Goal: Obtain resource: Obtain resource

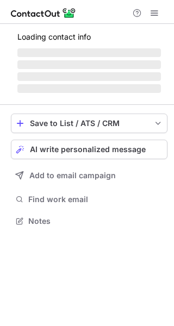
scroll to position [227, 174]
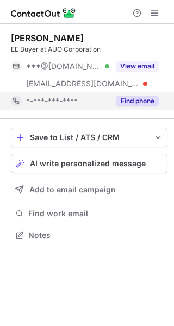
click at [137, 104] on button "Find phone" at bounding box center [137, 100] width 43 height 11
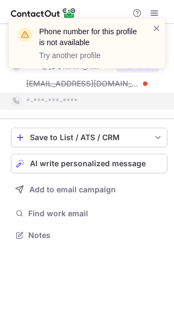
click at [157, 35] on div at bounding box center [156, 43] width 9 height 41
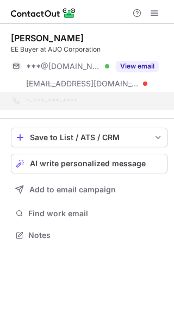
click at [157, 35] on div at bounding box center [156, 43] width 9 height 41
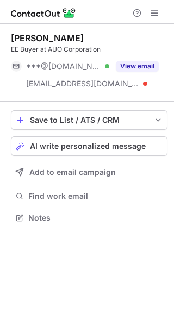
scroll to position [210, 174]
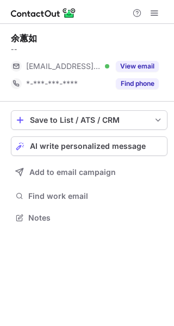
scroll to position [210, 174]
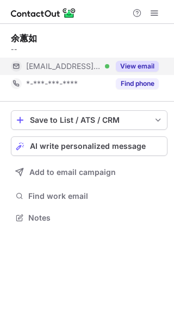
click at [123, 67] on button "View email" at bounding box center [137, 66] width 43 height 11
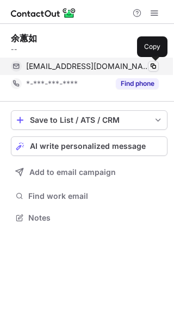
click at [150, 66] on span at bounding box center [153, 66] width 9 height 9
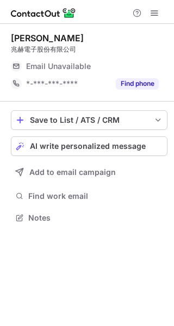
scroll to position [5, 5]
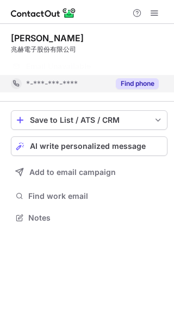
click at [125, 81] on button "Find phone" at bounding box center [137, 83] width 43 height 11
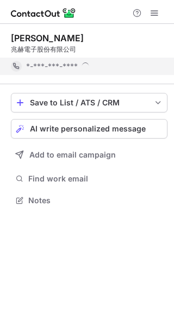
scroll to position [193, 174]
